Goal: Task Accomplishment & Management: Manage account settings

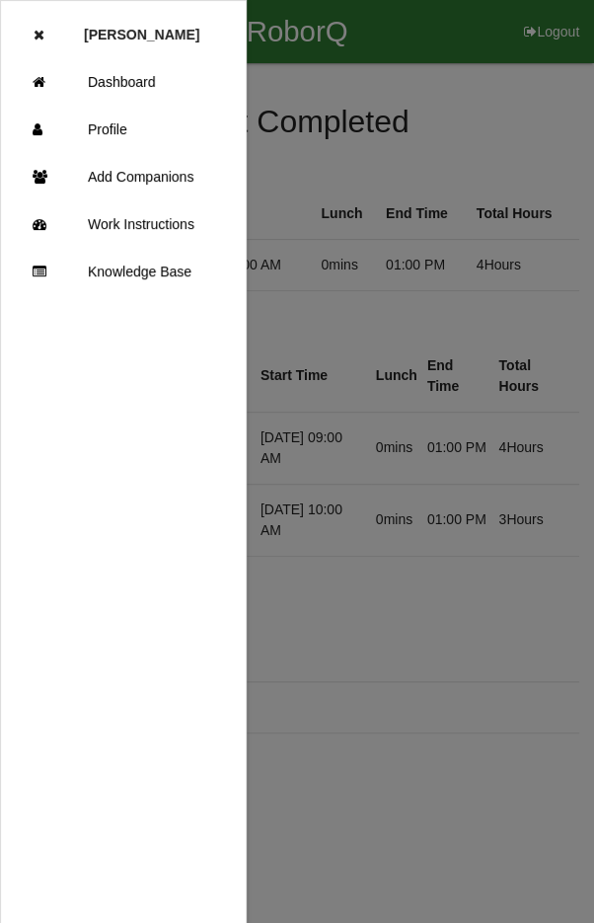
click at [109, 15] on p "[PERSON_NAME]" at bounding box center [141, 27] width 115 height 32
click at [10, 36] on ul "[PERSON_NAME] Dashboard Profile Add Companions Work Instructions Knowledge Base" at bounding box center [123, 461] width 247 height 923
click at [0, 35] on ul "[PERSON_NAME] Dashboard Profile Add Companions Work Instructions Knowledge Base" at bounding box center [123, 461] width 247 height 923
click at [35, 33] on icon at bounding box center [39, 35] width 11 height 14
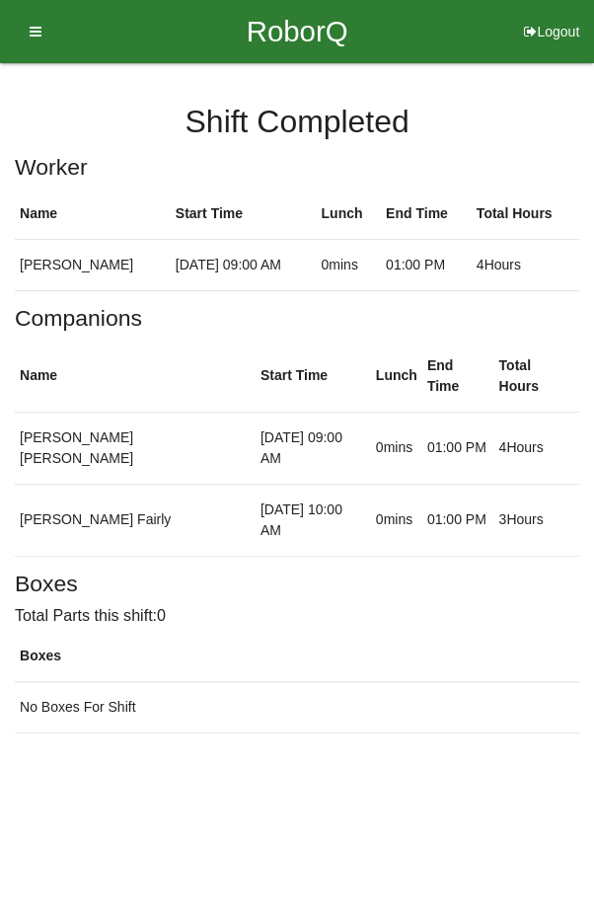
click at [527, 38] on icon at bounding box center [530, 31] width 13 height 63
select select "Worker"
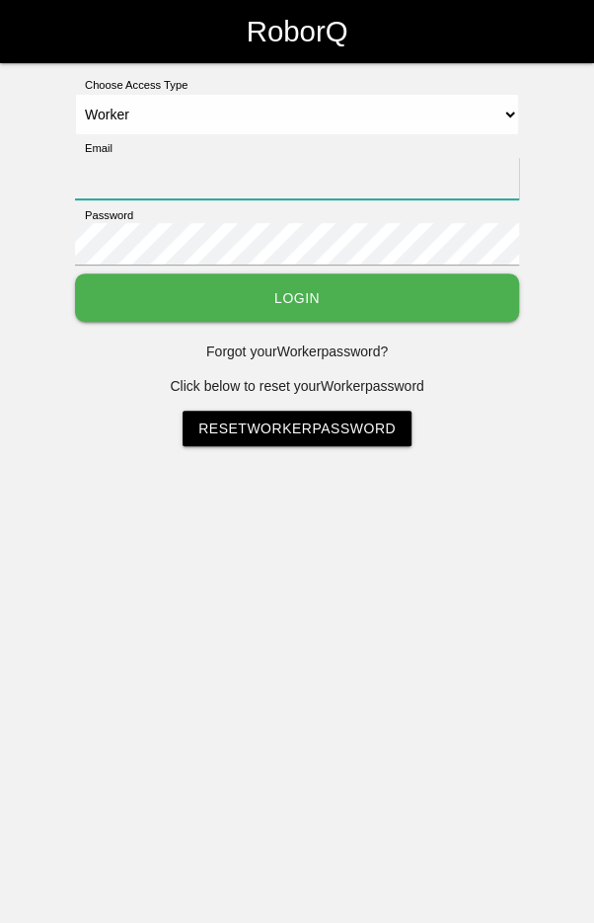
click at [319, 161] on input "Email" at bounding box center [297, 178] width 444 height 42
type input "[EMAIL_ADDRESS][DOMAIN_NAME]"
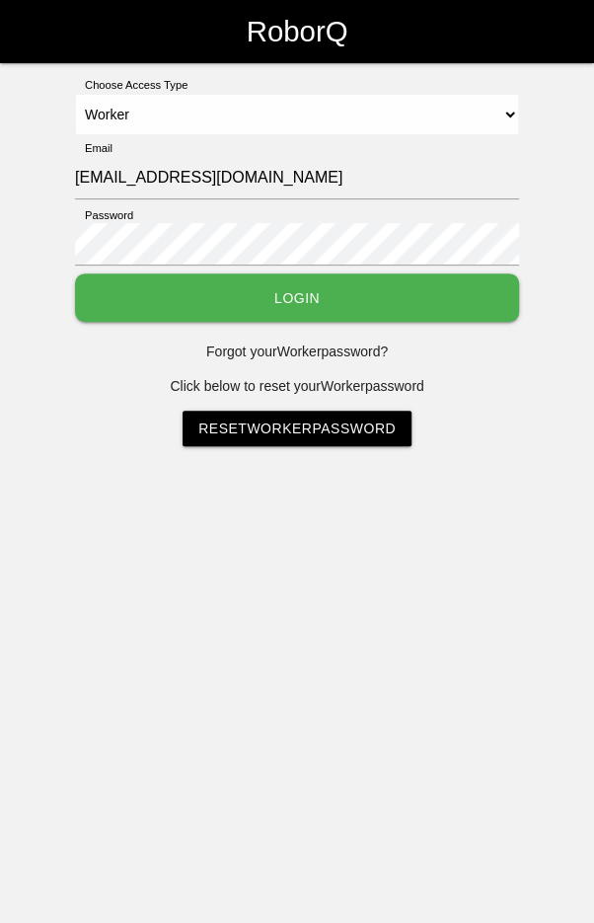
click at [311, 320] on button "Login" at bounding box center [297, 297] width 444 height 48
